Goal: Task Accomplishment & Management: Complete application form

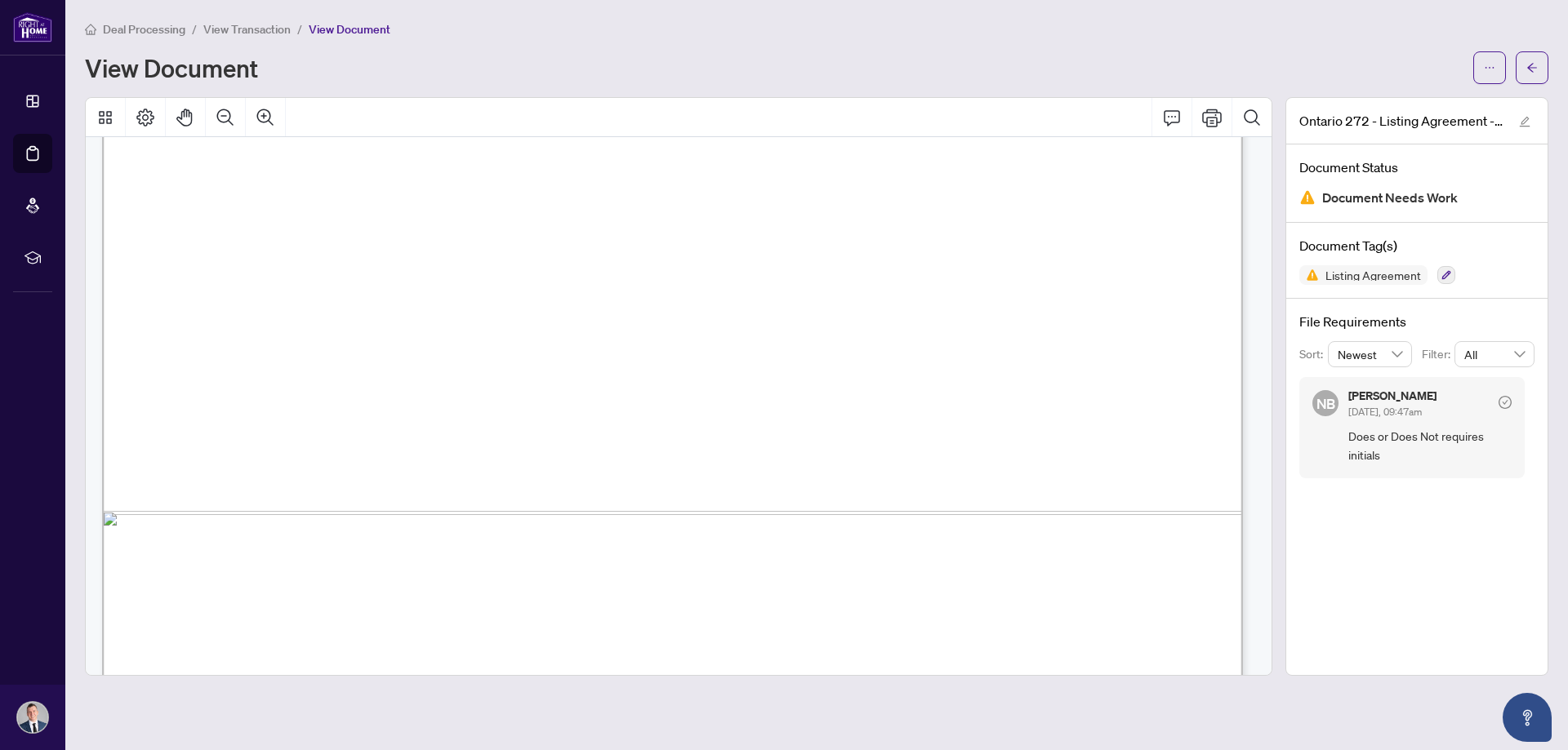
scroll to position [3755, 0]
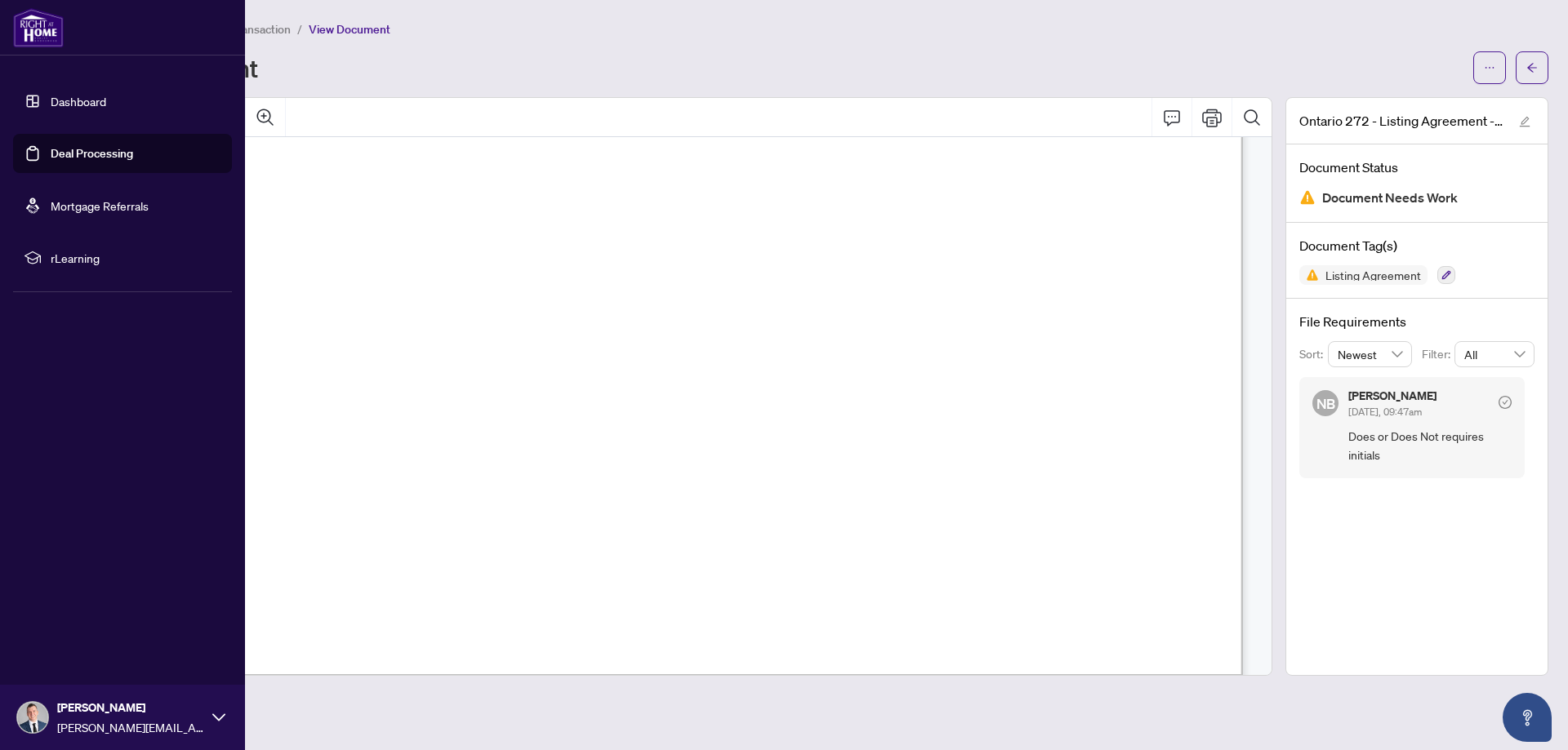
click at [59, 96] on link "Dashboard" at bounding box center [78, 101] width 56 height 15
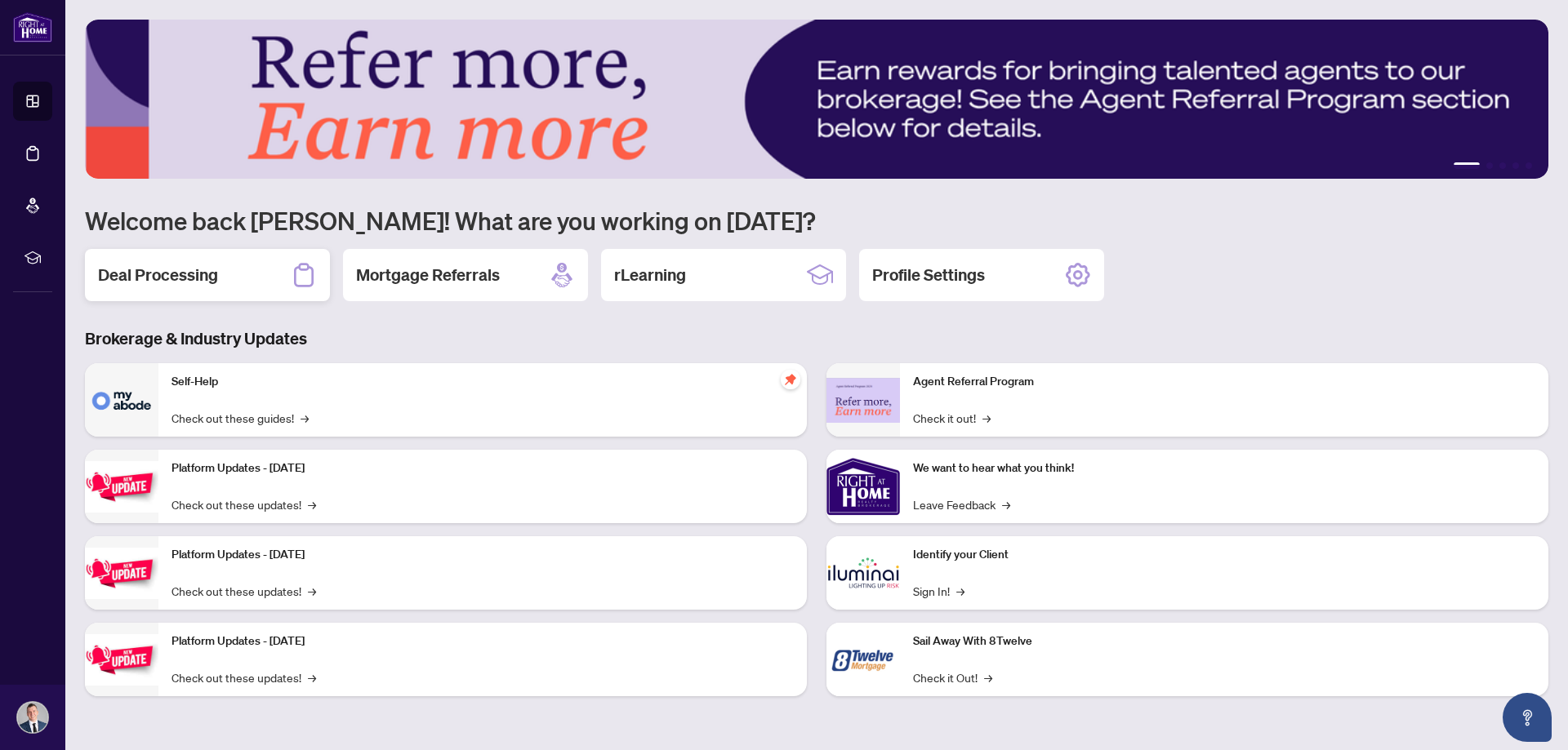
click at [181, 259] on div "Deal Processing" at bounding box center [208, 274] width 245 height 52
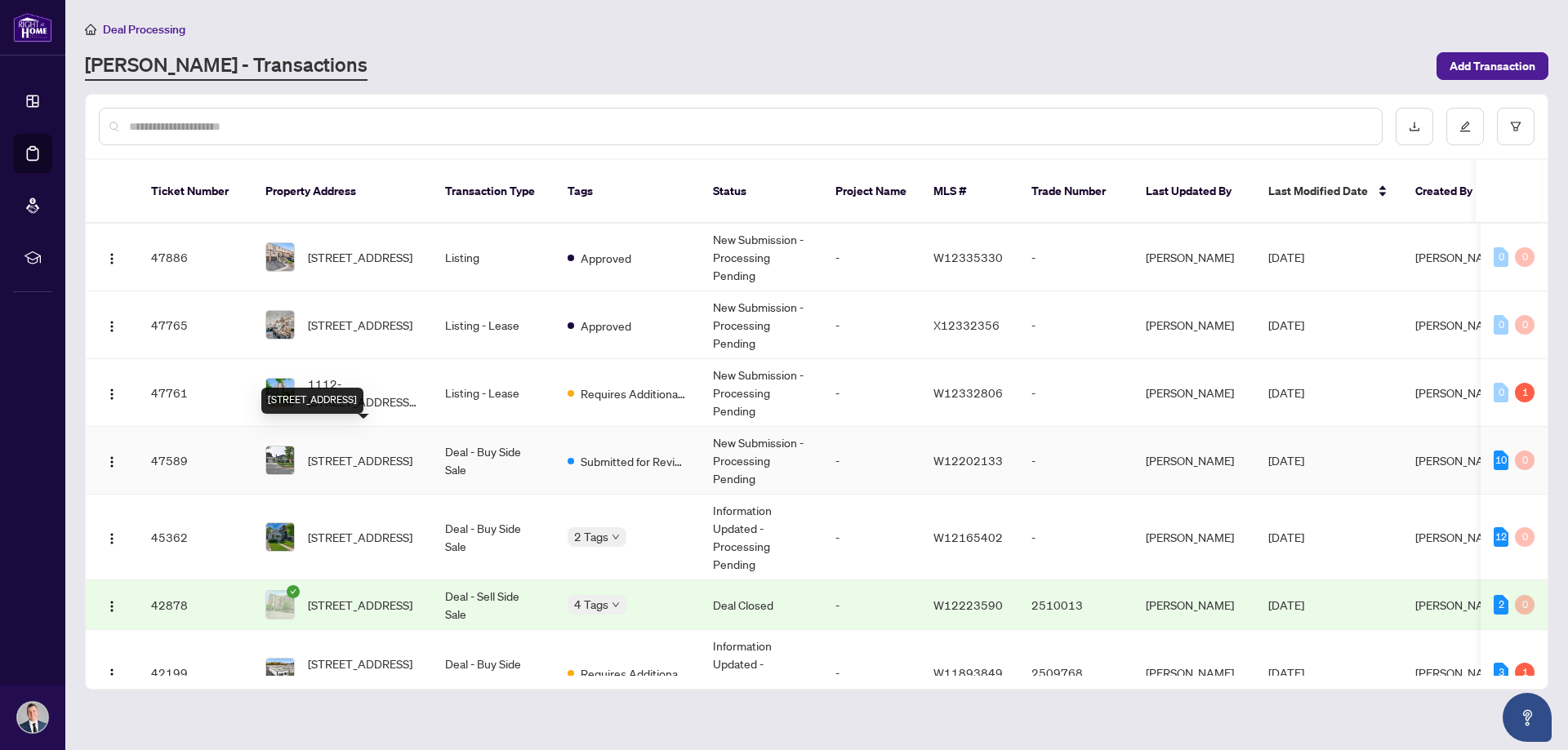
click at [362, 451] on span "[STREET_ADDRESS]" at bounding box center [359, 460] width 105 height 18
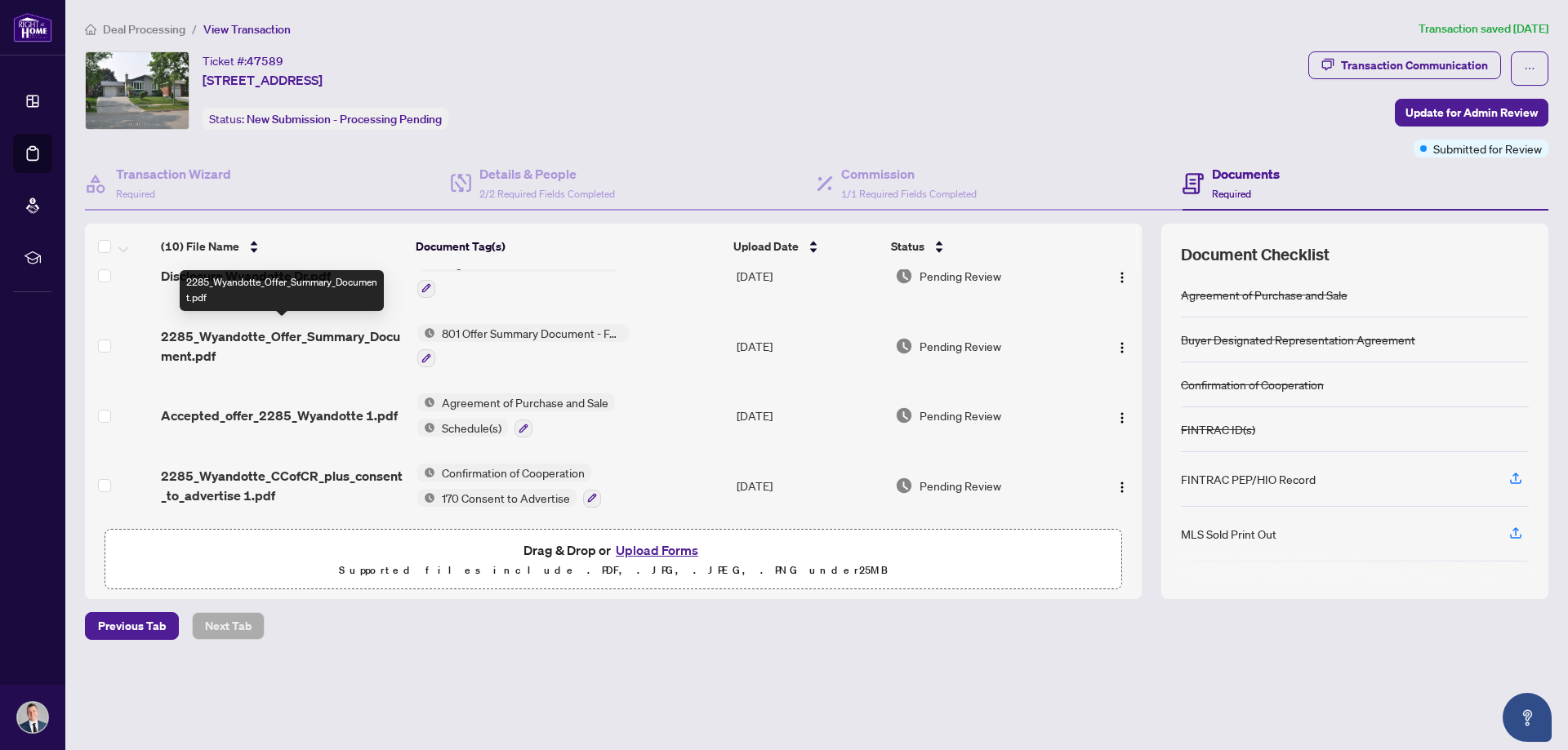
scroll to position [450, 0]
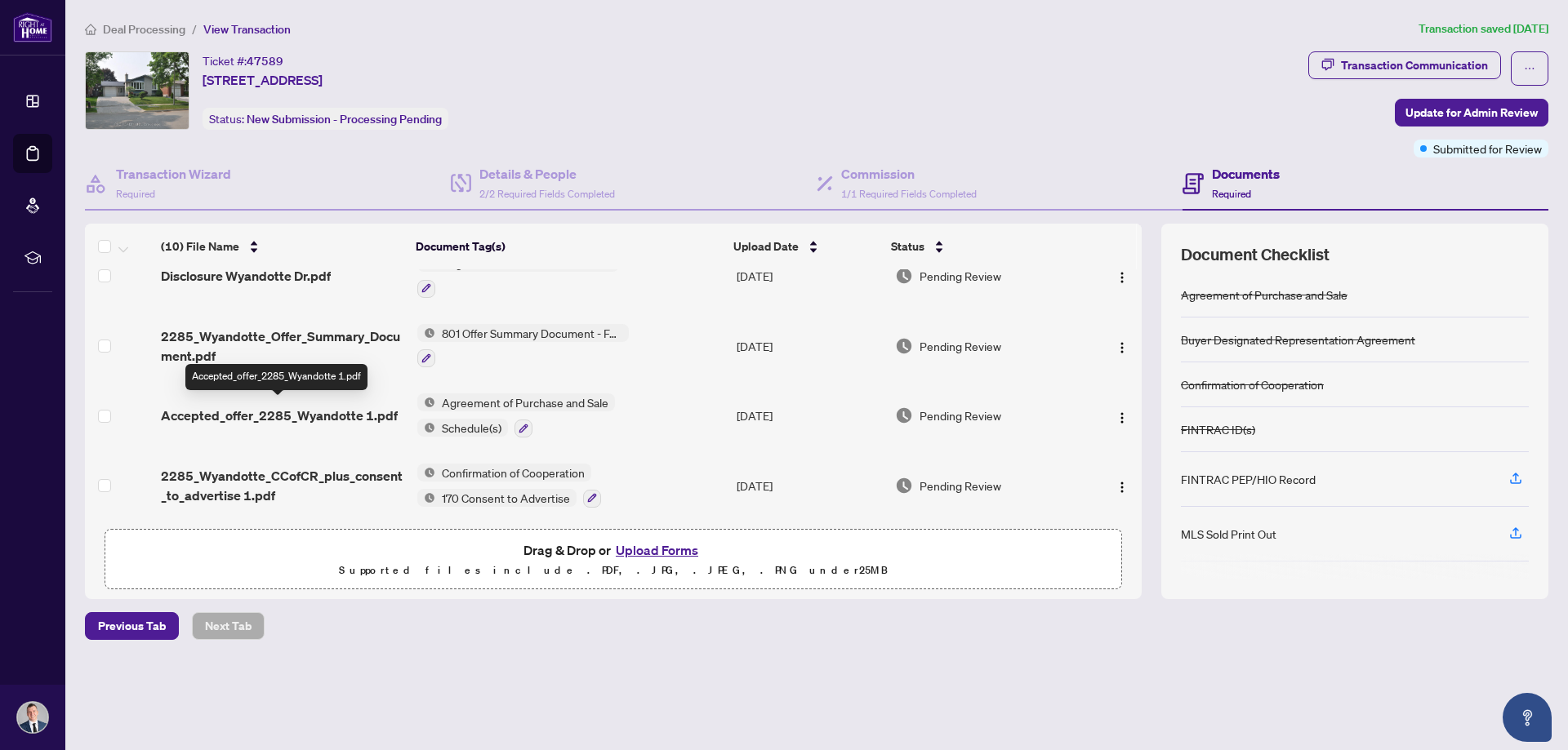
click at [195, 413] on span "Accepted_offer_2285_Wyandotte 1.pdf" at bounding box center [279, 415] width 237 height 20
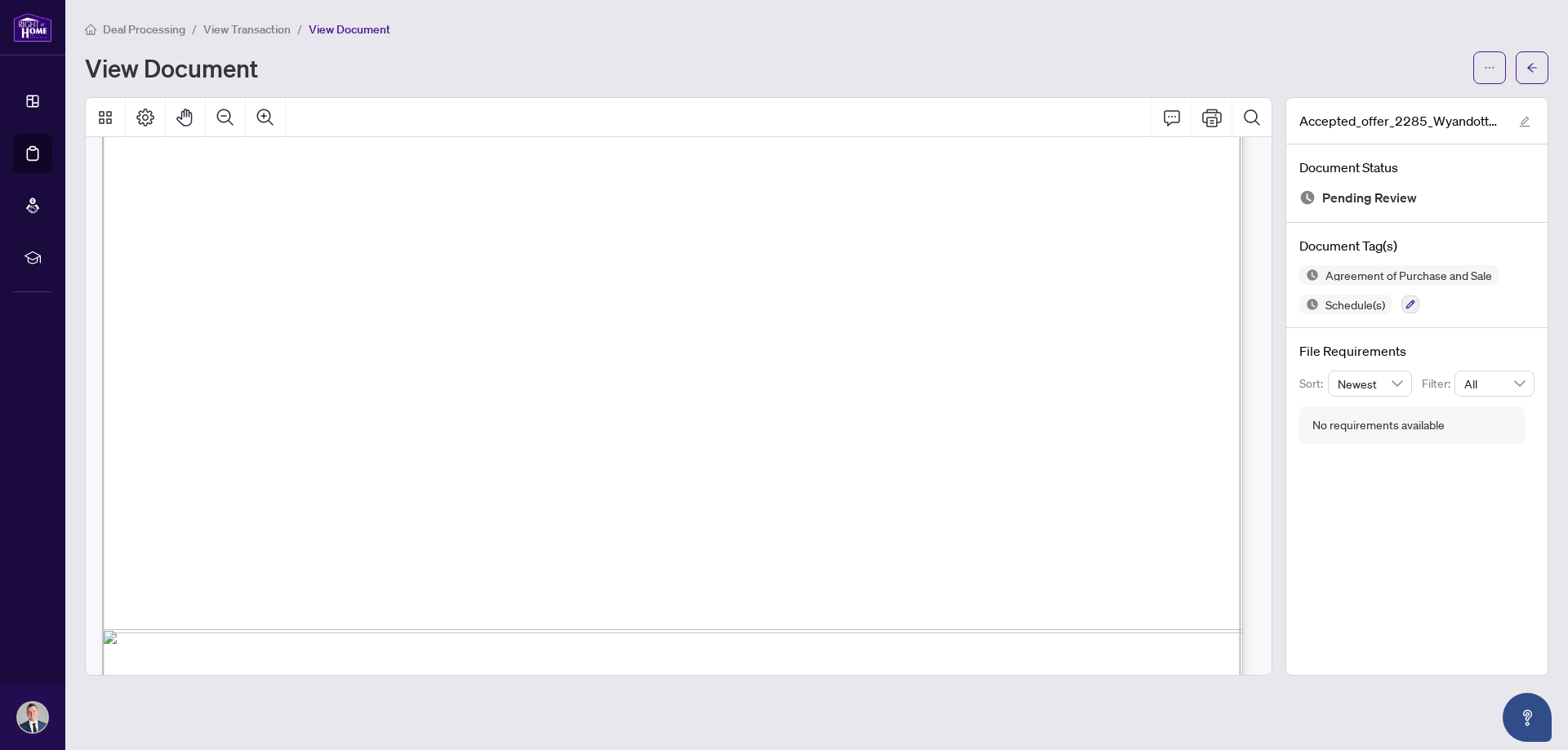
scroll to position [8409, 0]
click at [149, 29] on span "Deal Processing" at bounding box center [144, 29] width 82 height 15
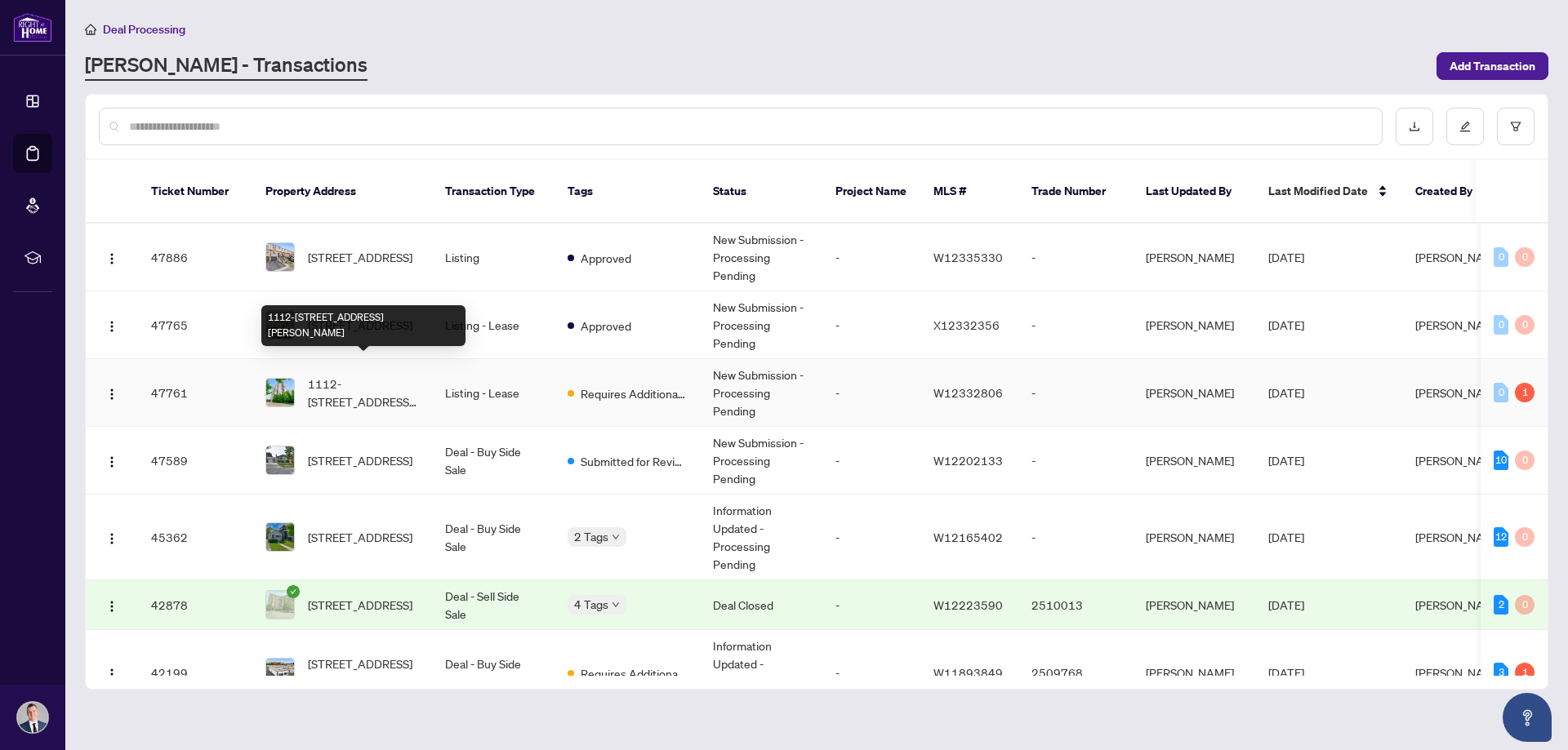
click at [347, 375] on span "1112-[STREET_ADDRESS][PERSON_NAME]" at bounding box center [362, 393] width 111 height 36
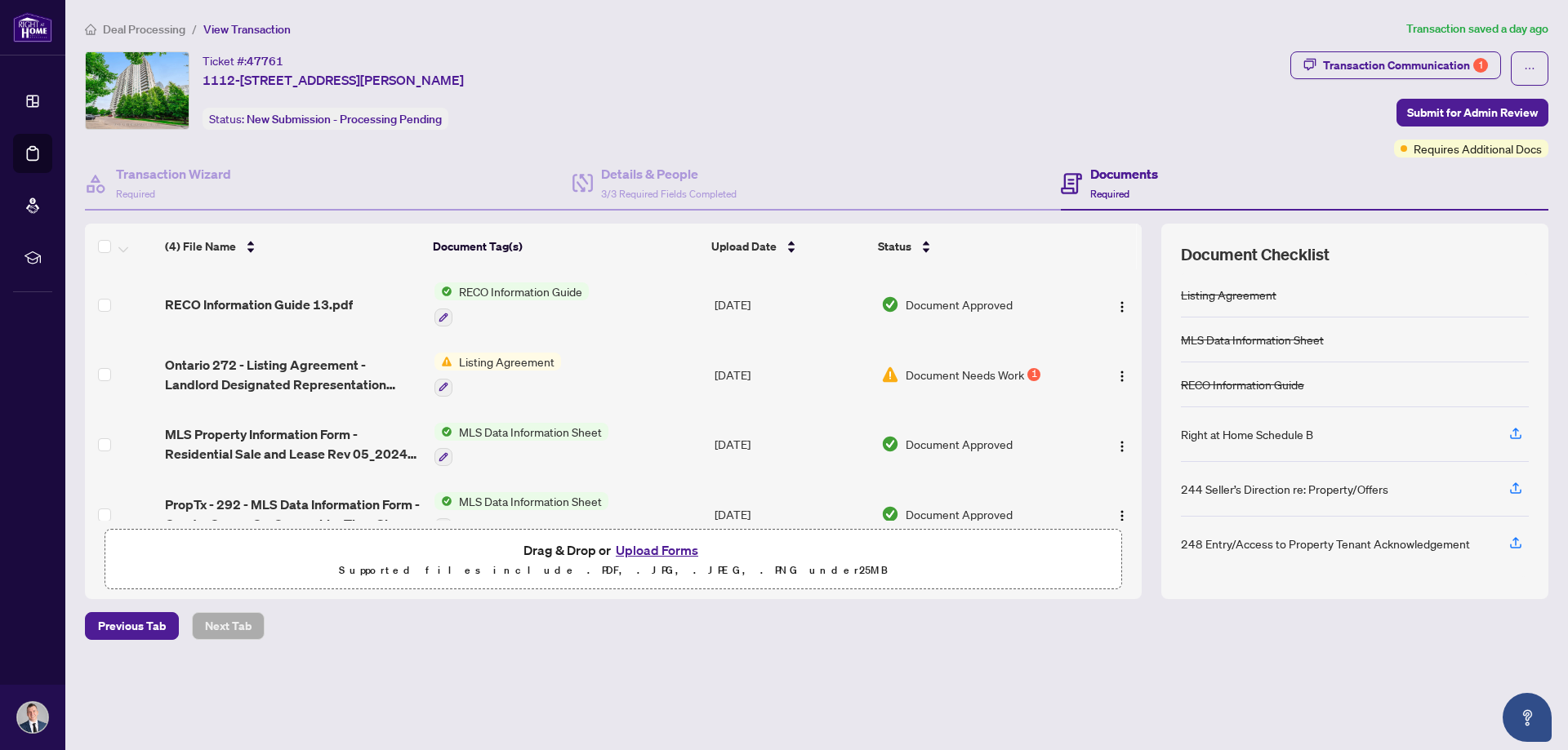
click at [648, 548] on button "Upload Forms" at bounding box center [657, 550] width 92 height 22
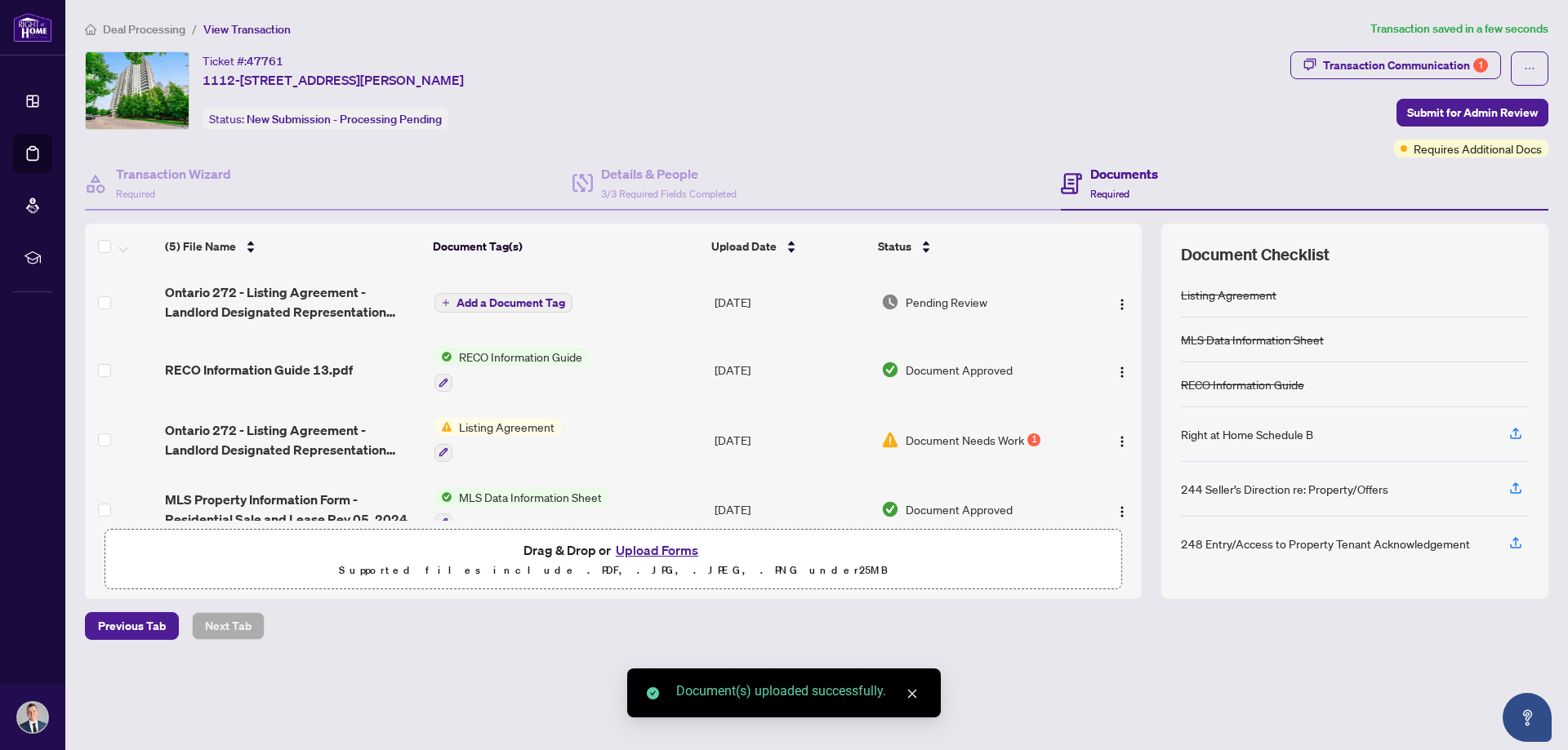
click at [499, 298] on span "Add a Document Tag" at bounding box center [510, 303] width 109 height 12
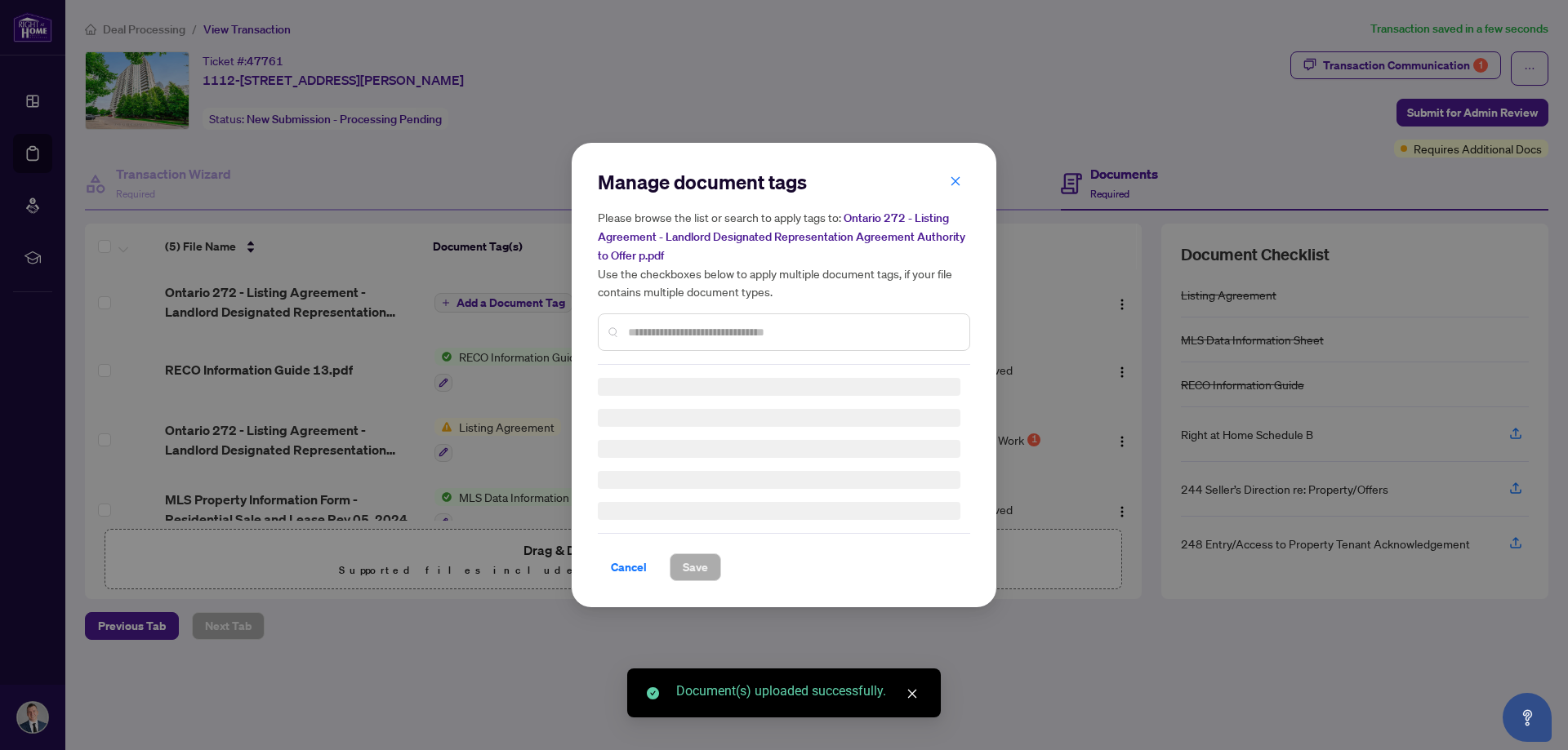
click at [654, 327] on div "Manage document tags Please browse the list or search to apply tags to: Ontario…" at bounding box center [784, 267] width 372 height 196
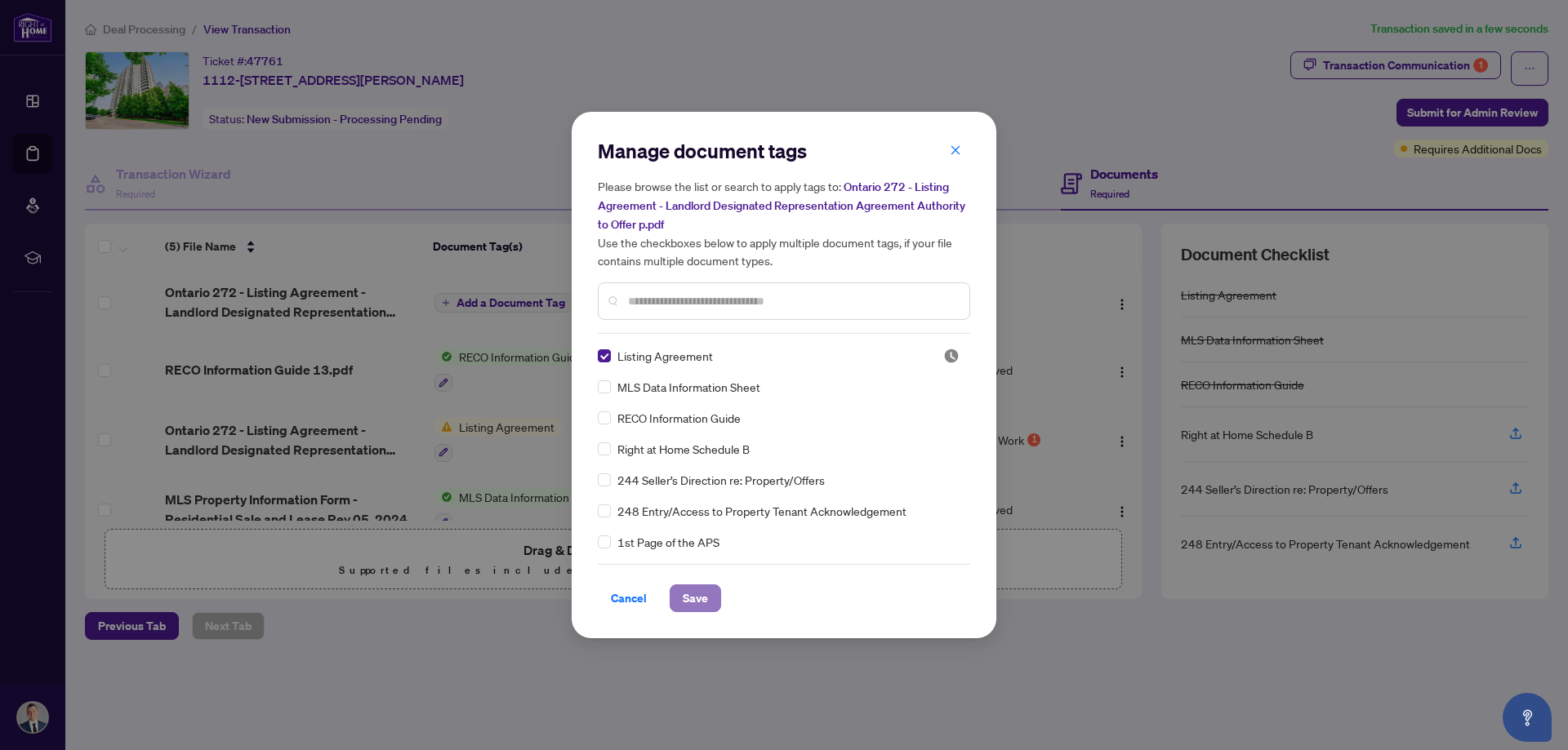
click at [686, 601] on span "Save" at bounding box center [695, 598] width 25 height 26
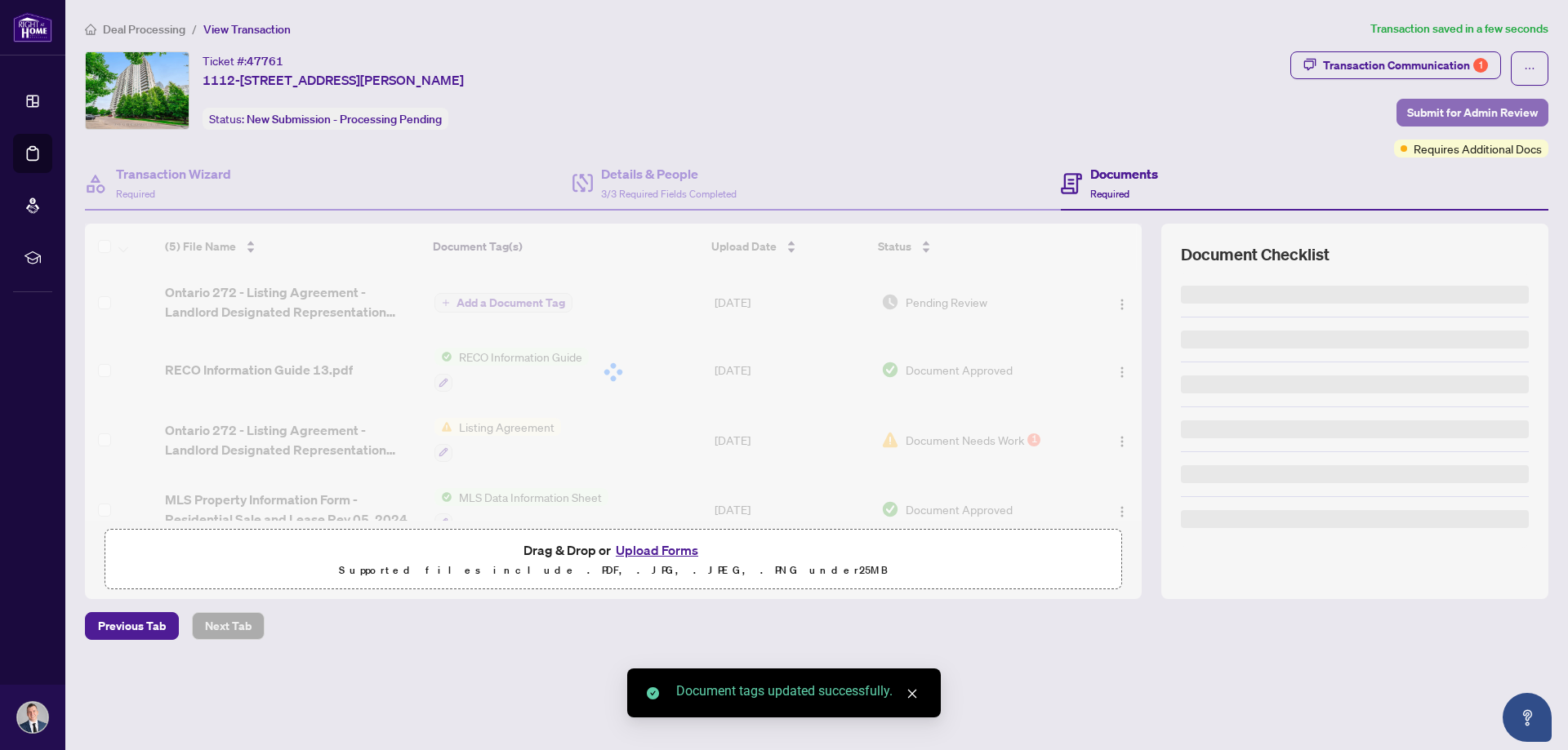
click at [1453, 110] on span "Submit for Admin Review" at bounding box center [1472, 113] width 130 height 26
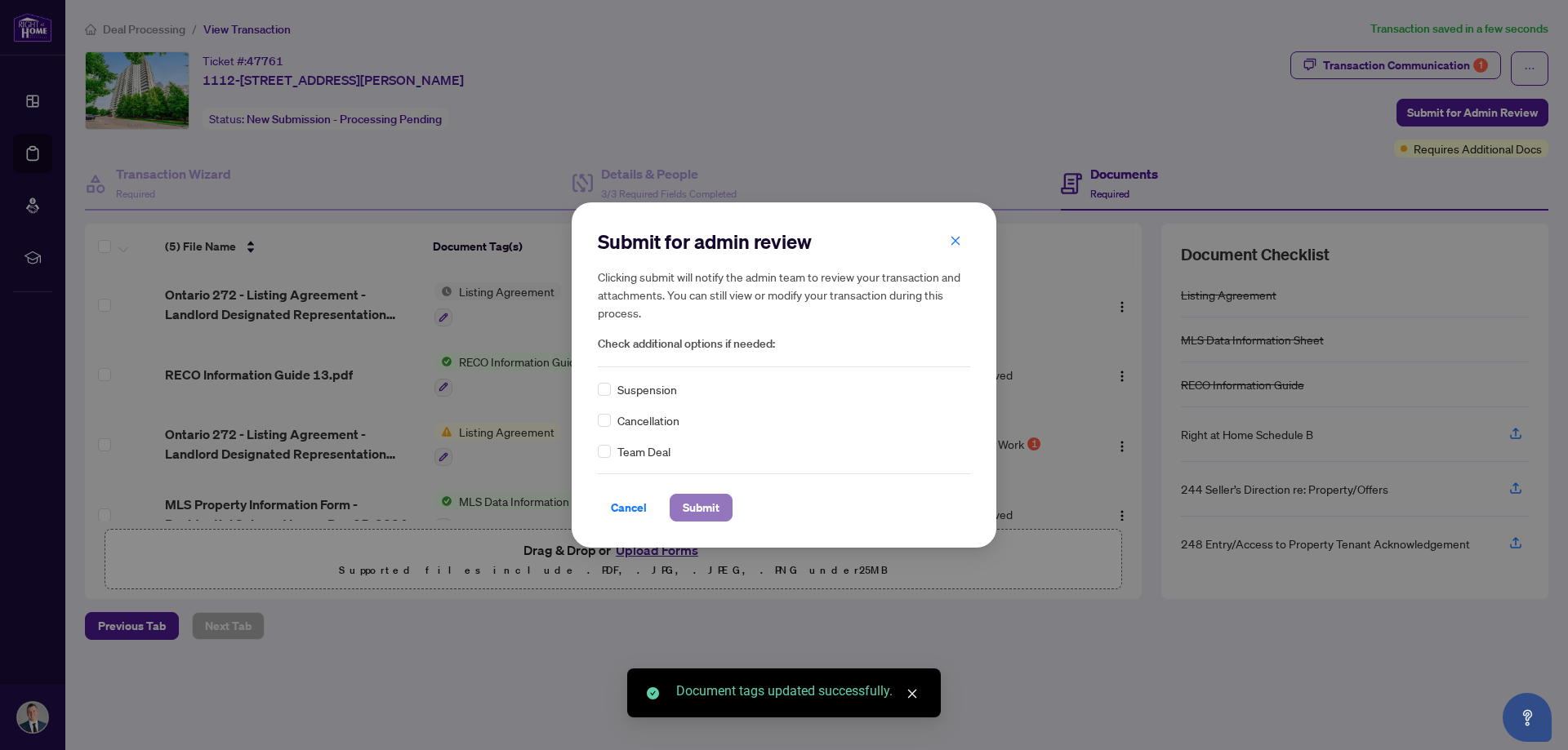
click at [699, 503] on span "Submit" at bounding box center [701, 507] width 37 height 26
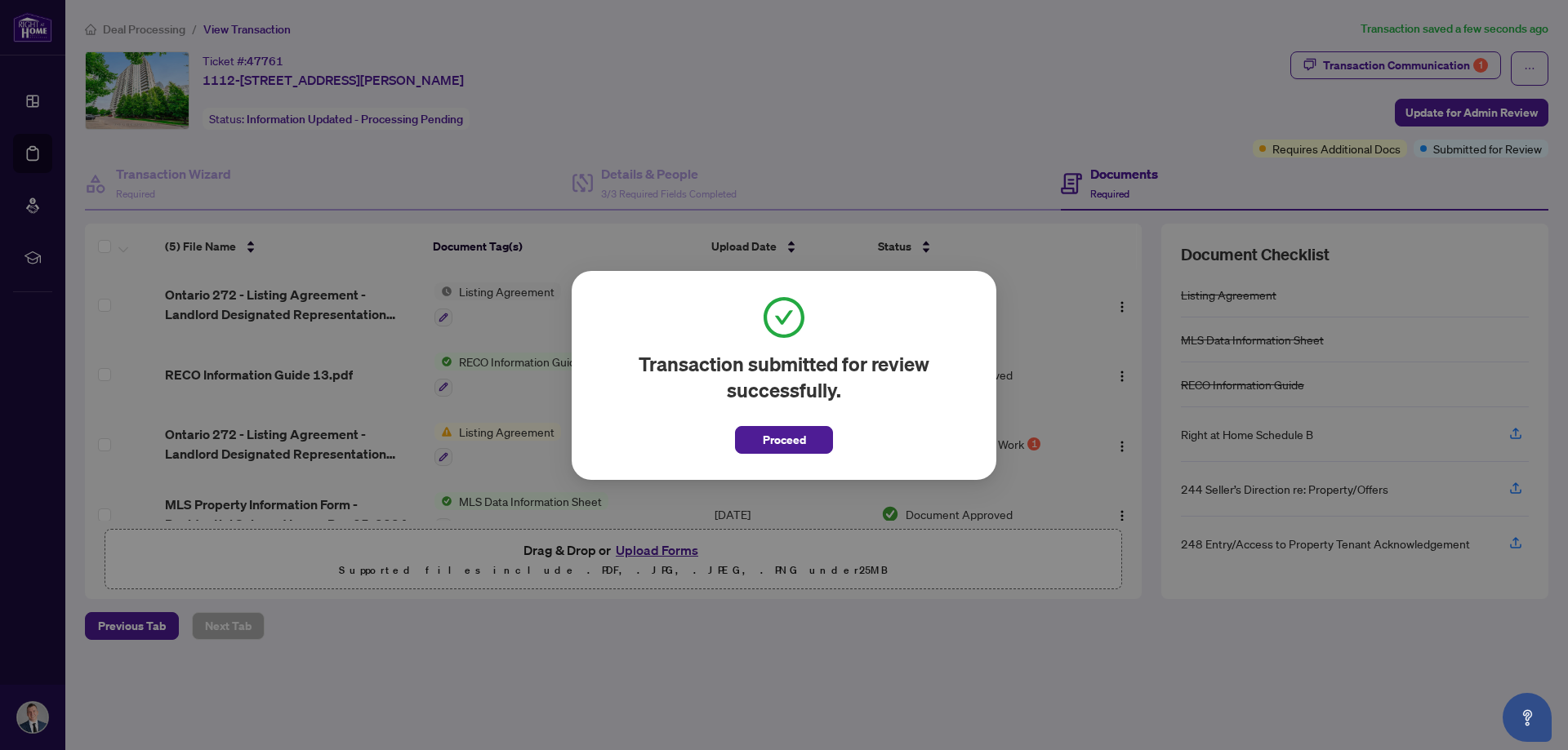
drag, startPoint x: 119, startPoint y: 29, endPoint x: 351, endPoint y: 92, distance: 240.4
click at [119, 29] on div "Transaction submitted for review successfully. Proceed Cancel OK" at bounding box center [784, 375] width 1568 height 750
click at [786, 447] on span "Proceed" at bounding box center [784, 440] width 43 height 26
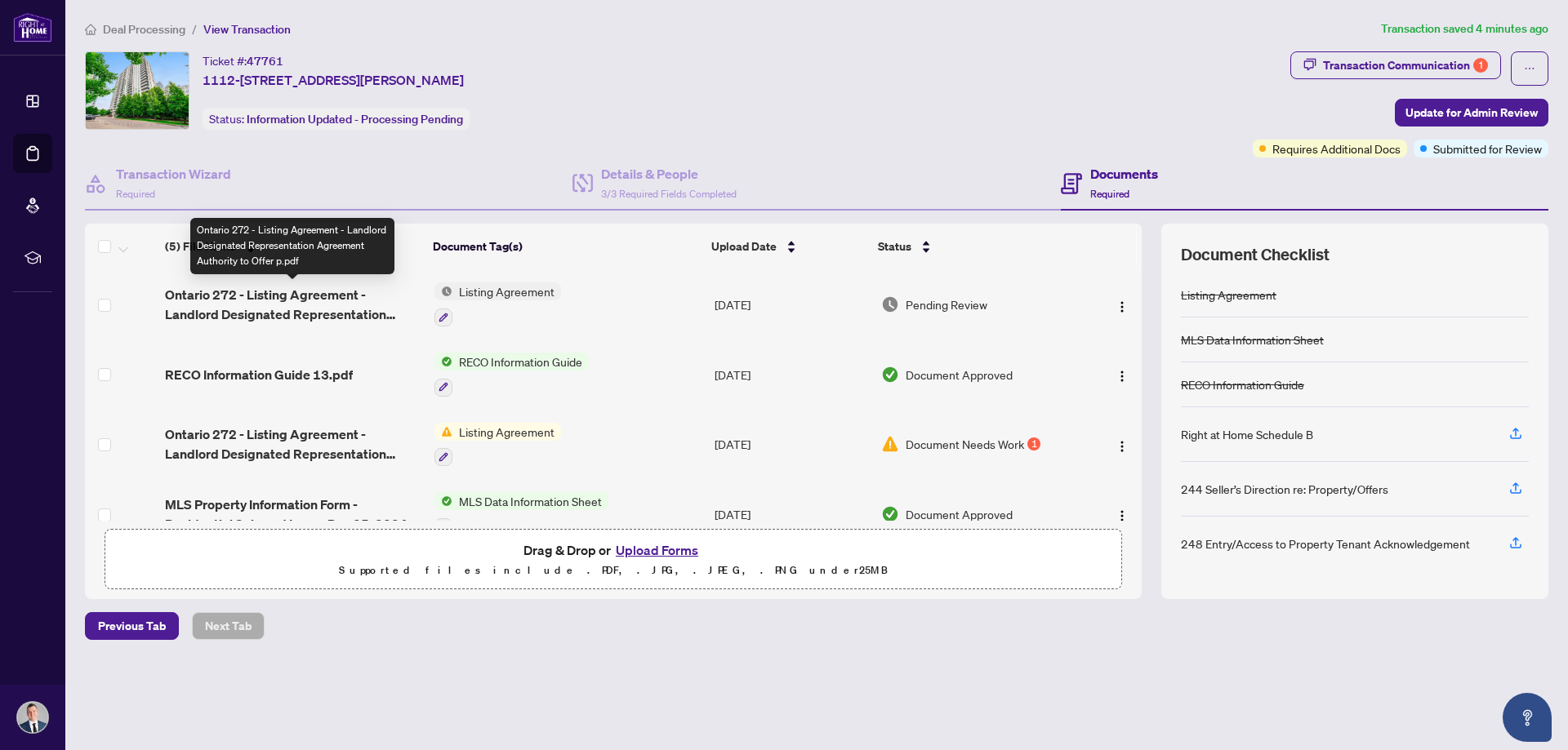
click at [267, 295] on span "Ontario 272 - Listing Agreement - Landlord Designated Representation Agreement …" at bounding box center [293, 305] width 257 height 39
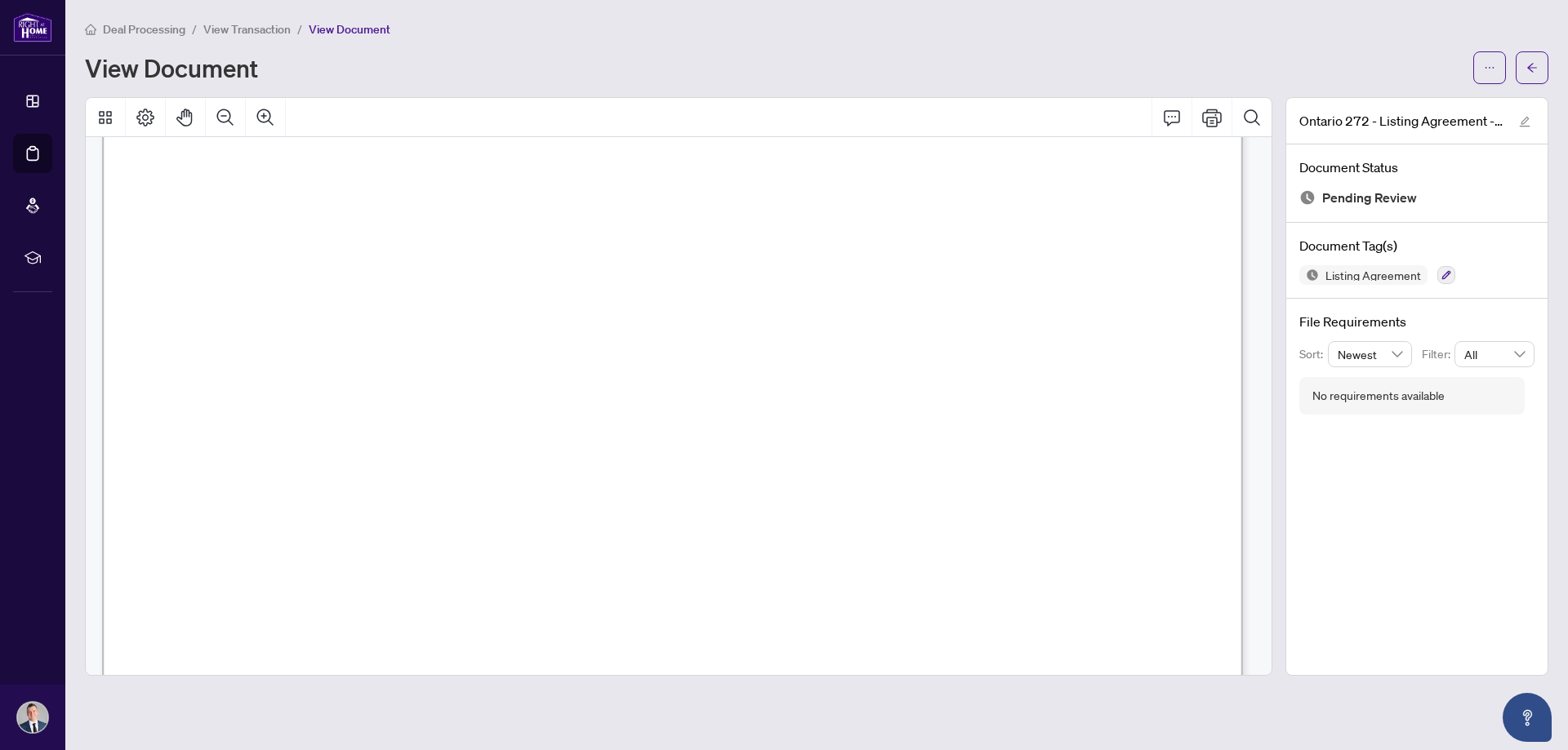
scroll to position [3348, 0]
click at [257, 27] on span "View Transaction" at bounding box center [247, 29] width 87 height 15
